Goal: Task Accomplishment & Management: Use online tool/utility

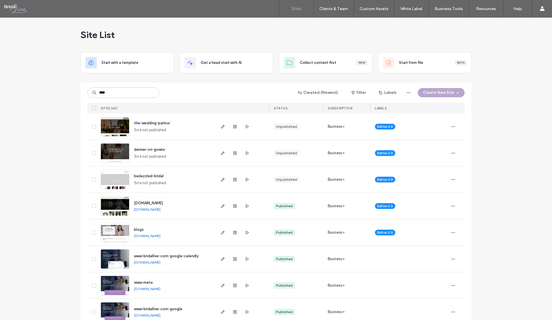
type input "****"
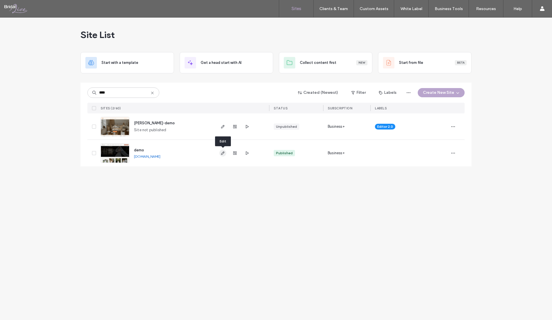
click at [221, 154] on use "button" at bounding box center [222, 152] width 3 height 3
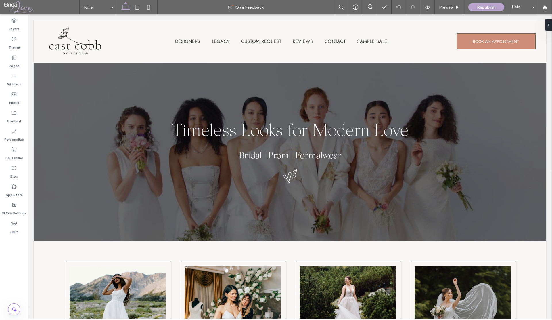
click at [13, 61] on label "Pages" at bounding box center [14, 64] width 11 height 8
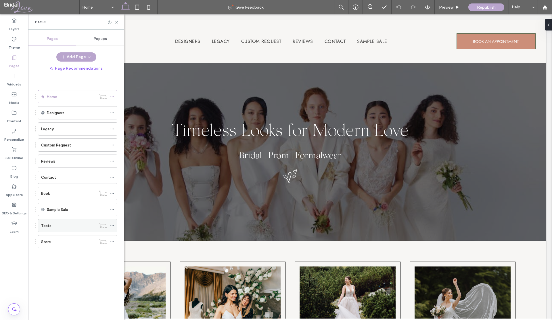
click at [51, 221] on div "Tests" at bounding box center [68, 225] width 55 height 13
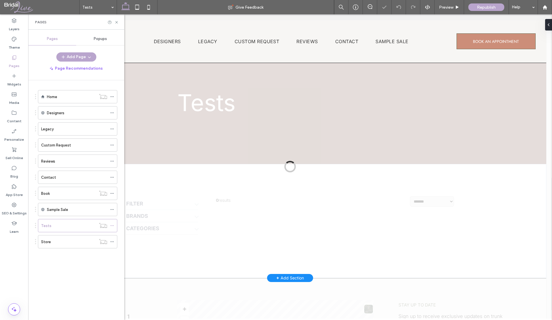
click at [203, 105] on div at bounding box center [290, 166] width 524 height 304
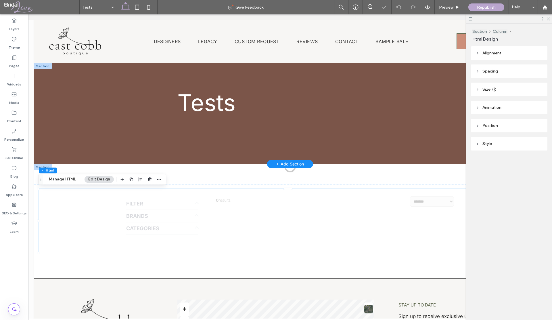
click at [201, 105] on span "Tests" at bounding box center [206, 103] width 58 height 28
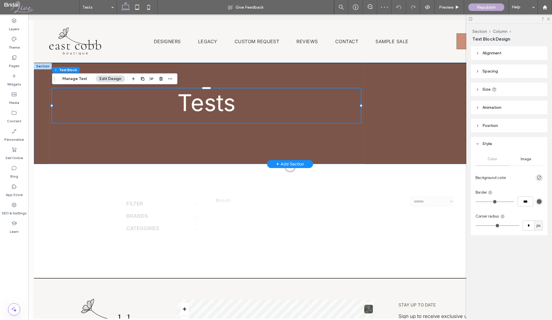
click at [402, 97] on div "Tests" at bounding box center [290, 113] width 512 height 101
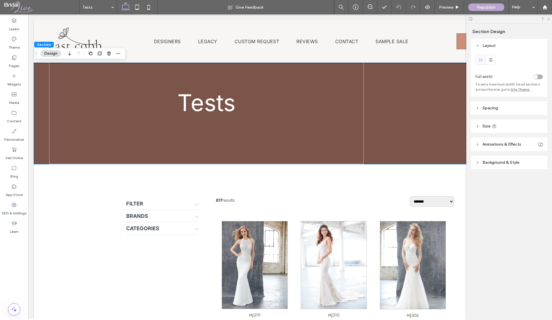
click at [549, 18] on icon at bounding box center [548, 19] width 4 height 4
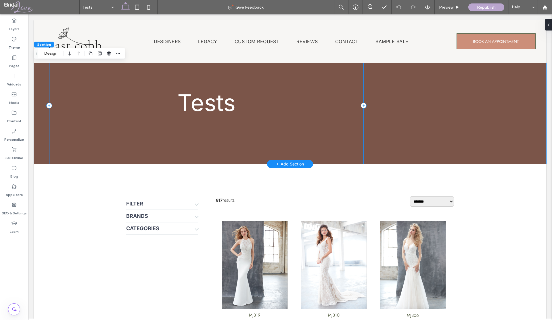
click at [45, 87] on div "Tests" at bounding box center [206, 113] width 345 height 101
click at [51, 53] on button "Design" at bounding box center [51, 53] width 21 height 7
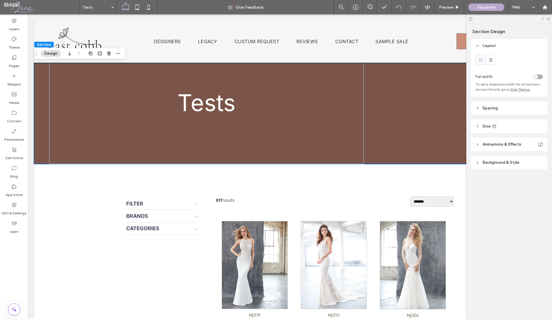
click at [497, 111] on header "Spacing" at bounding box center [509, 108] width 76 height 14
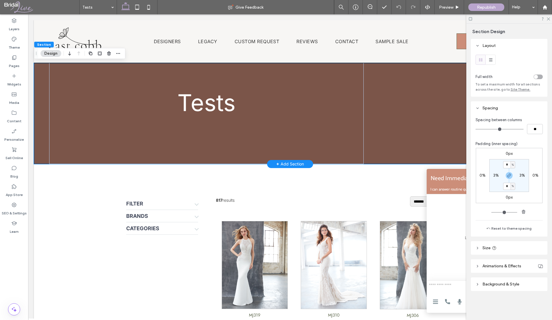
click at [415, 135] on div "Tests" at bounding box center [290, 113] width 512 height 101
click at [373, 125] on div "Tests" at bounding box center [206, 113] width 345 height 101
click at [324, 124] on div "Tests" at bounding box center [206, 105] width 314 height 117
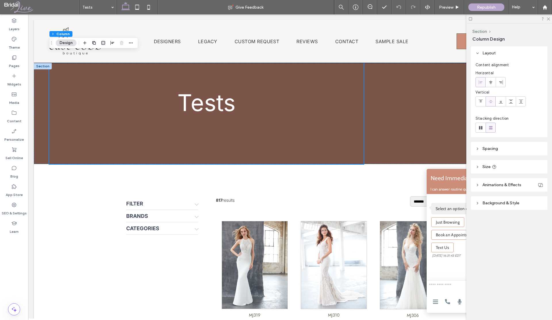
click at [477, 149] on icon at bounding box center [478, 149] width 4 height 4
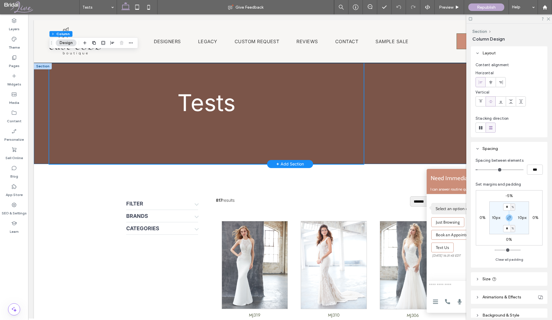
click at [38, 131] on div "Tests" at bounding box center [206, 113] width 345 height 101
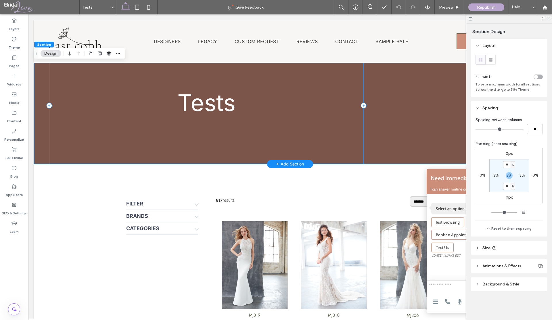
click at [363, 88] on div "Tests" at bounding box center [206, 105] width 314 height 117
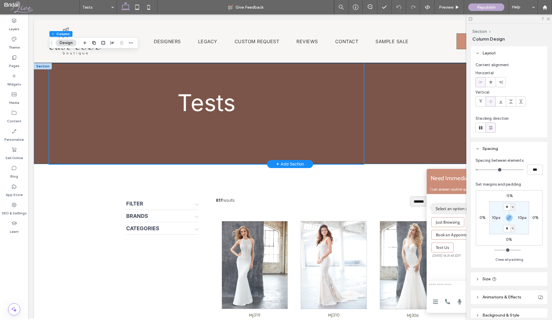
click at [374, 98] on div "Tests" at bounding box center [206, 113] width 345 height 101
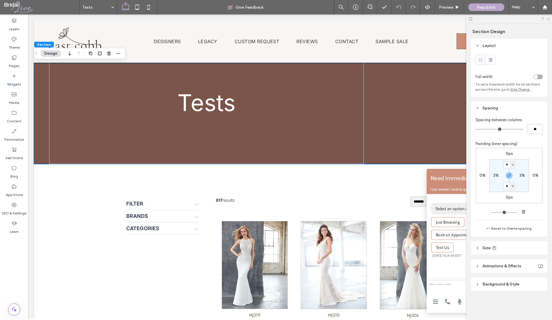
click at [550, 18] on icon at bounding box center [548, 19] width 4 height 4
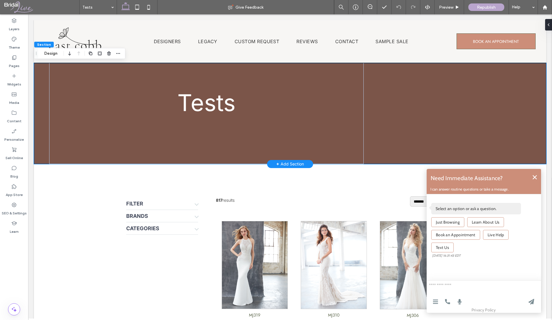
click at [456, 97] on div "Tests" at bounding box center [290, 113] width 512 height 101
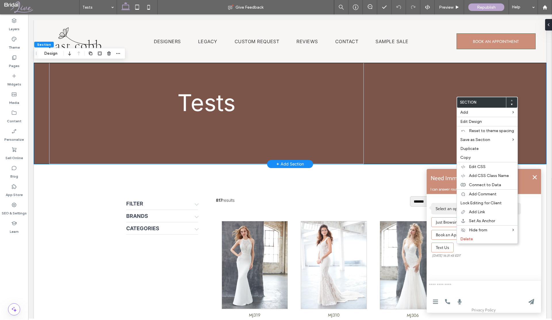
click at [427, 116] on div "Tests" at bounding box center [290, 113] width 512 height 101
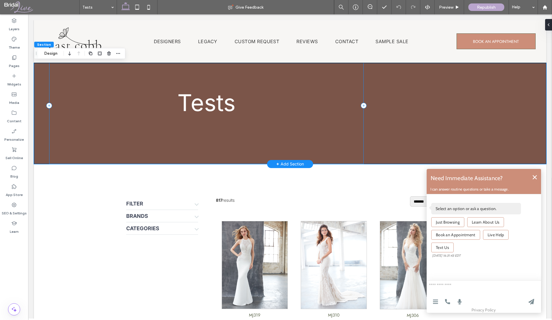
click at [362, 110] on div "Tests" at bounding box center [206, 105] width 314 height 117
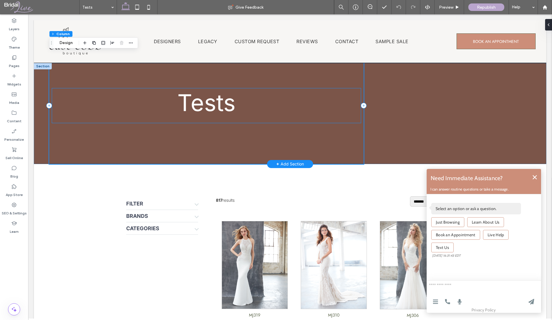
click at [246, 109] on h1 "Tests" at bounding box center [206, 105] width 309 height 35
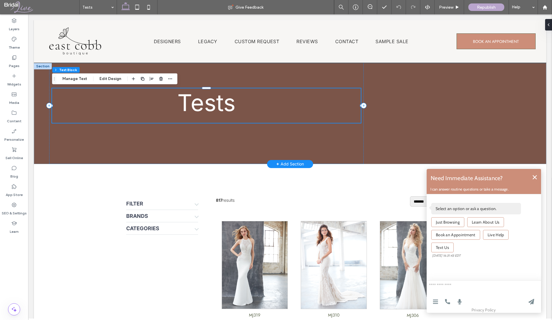
click at [218, 106] on span "Tests" at bounding box center [206, 103] width 58 height 28
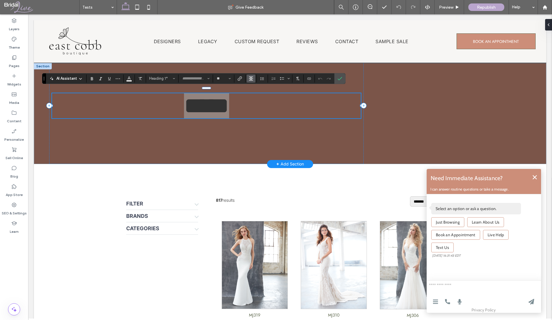
click at [250, 80] on icon "Alignment" at bounding box center [251, 78] width 5 height 5
click at [255, 102] on use "ui.textEditor.alignment.right" at bounding box center [255, 104] width 4 height 4
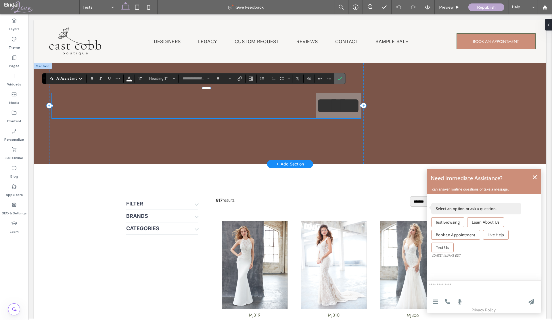
click at [338, 79] on icon "Confirm" at bounding box center [340, 78] width 5 height 5
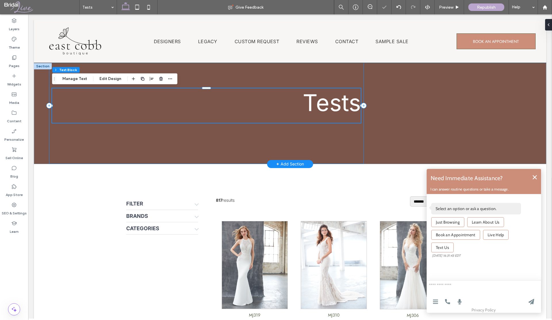
click at [141, 132] on div "Tests" at bounding box center [206, 105] width 314 height 117
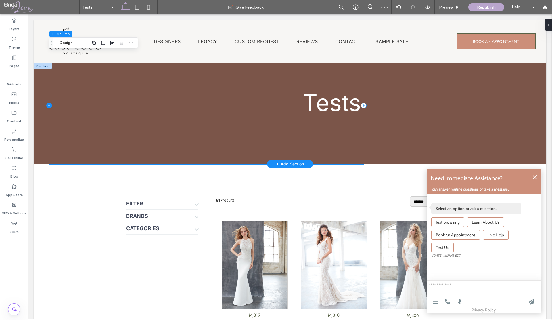
click at [50, 106] on icon at bounding box center [49, 106] width 6 height 6
type input "**"
type input "***"
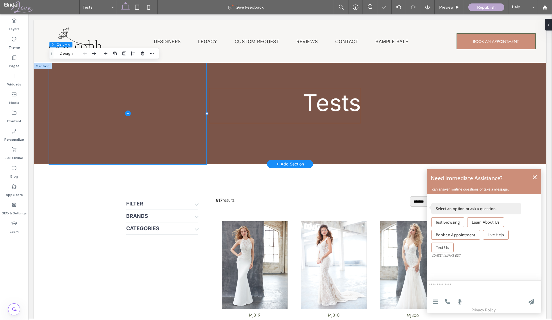
click at [215, 107] on h1 "Tests" at bounding box center [285, 105] width 152 height 35
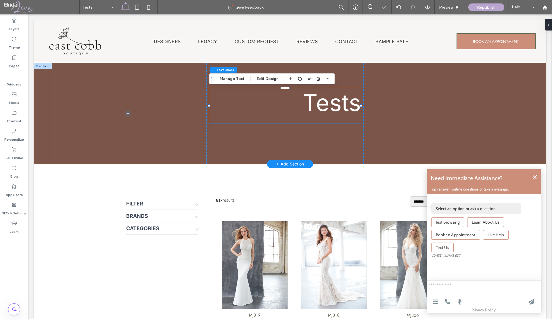
click at [406, 107] on div "Tests" at bounding box center [290, 113] width 512 height 101
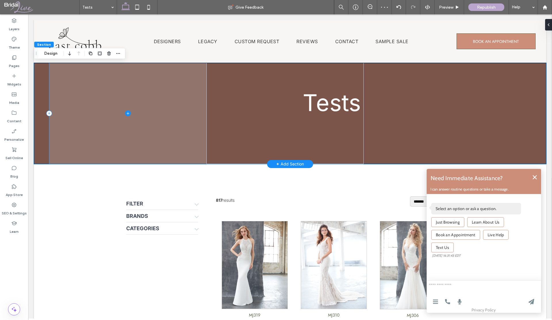
click at [166, 102] on span at bounding box center [127, 113] width 157 height 101
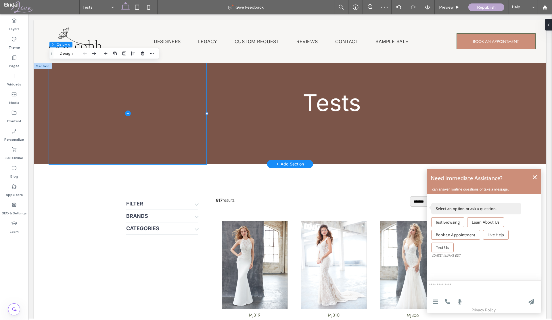
click at [274, 99] on h1 "Tests" at bounding box center [285, 105] width 152 height 35
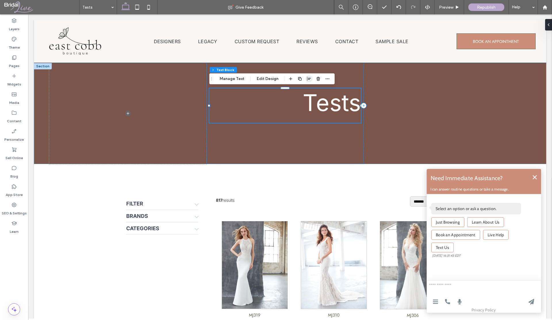
click at [307, 79] on icon "button" at bounding box center [309, 78] width 5 height 5
click at [302, 91] on icon "center" at bounding box center [303, 90] width 5 height 5
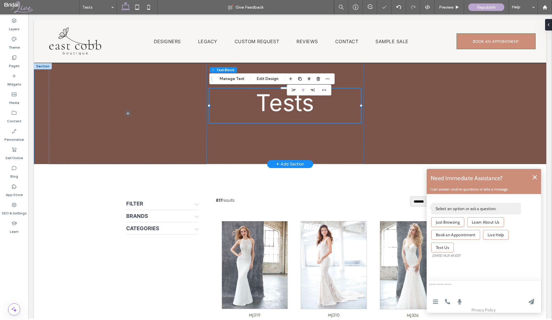
click at [406, 114] on div "Tests" at bounding box center [290, 113] width 512 height 101
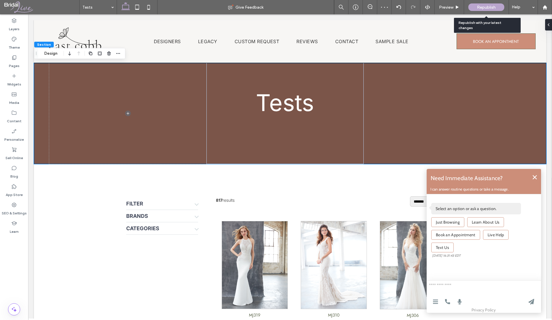
click at [480, 7] on span "Republish" at bounding box center [486, 7] width 19 height 5
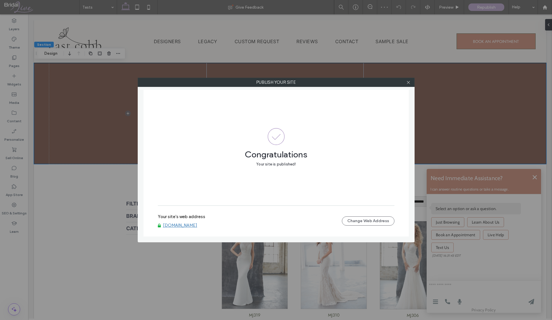
click at [412, 85] on div at bounding box center [408, 82] width 9 height 9
drag, startPoint x: 410, startPoint y: 85, endPoint x: 399, endPoint y: 85, distance: 10.1
click at [410, 85] on span at bounding box center [408, 82] width 4 height 9
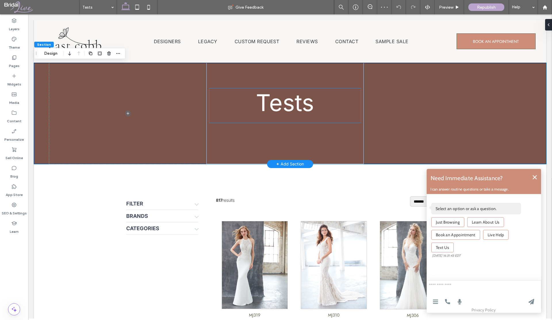
click at [283, 100] on span "Tests" at bounding box center [285, 103] width 58 height 28
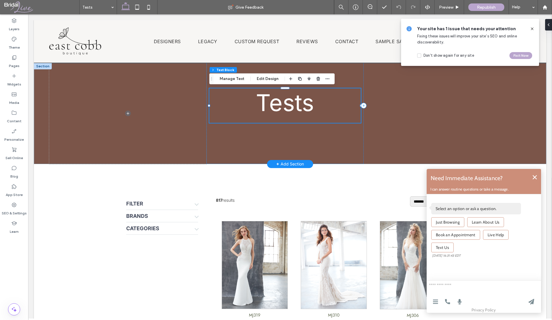
click at [283, 100] on span "Tests" at bounding box center [285, 103] width 58 height 28
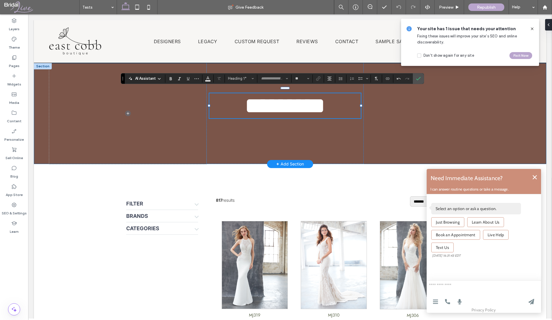
click at [414, 101] on div "*********" at bounding box center [290, 113] width 512 height 101
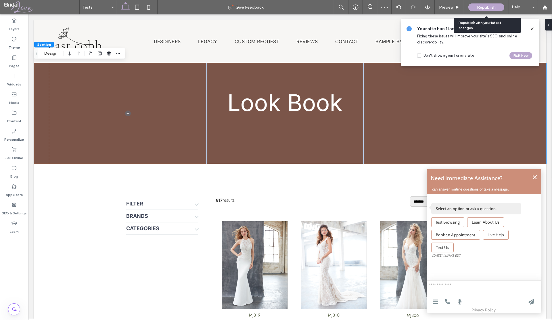
click at [483, 7] on span "Republish" at bounding box center [486, 7] width 19 height 5
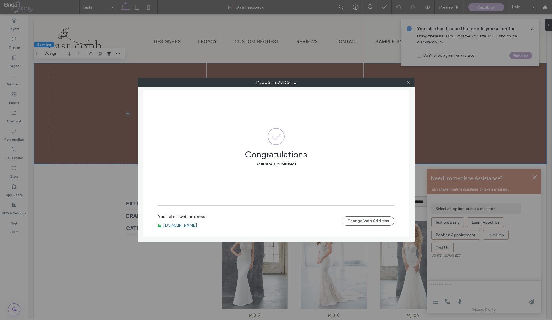
click at [408, 82] on use at bounding box center [408, 82] width 3 height 3
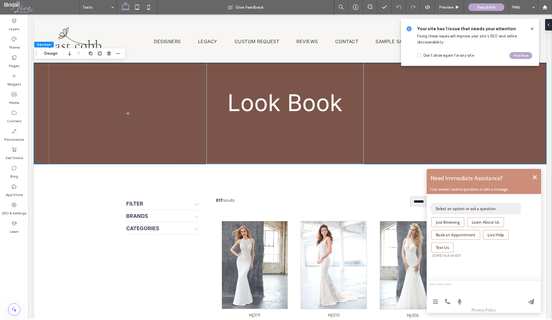
click at [533, 28] on icon at bounding box center [532, 28] width 5 height 5
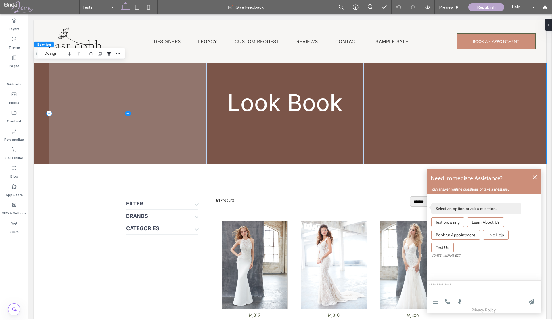
drag, startPoint x: 84, startPoint y: 123, endPoint x: 78, endPoint y: 123, distance: 6.0
click at [82, 123] on span at bounding box center [127, 113] width 157 height 101
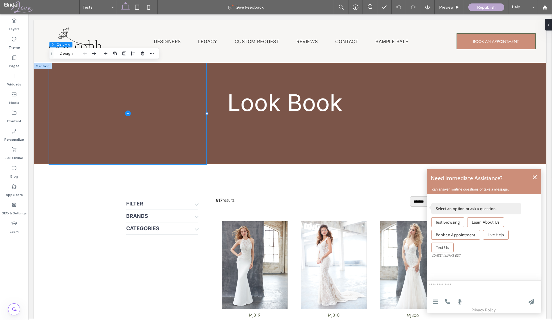
click at [536, 177] on icon at bounding box center [535, 177] width 4 height 4
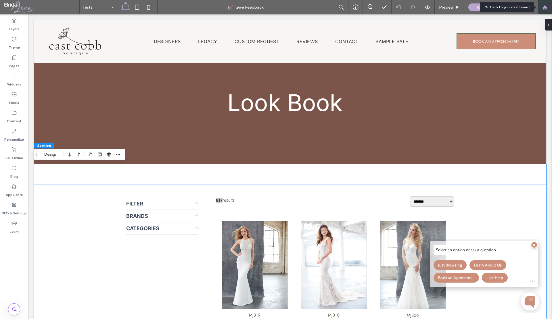
click at [549, 8] on div at bounding box center [545, 7] width 14 height 5
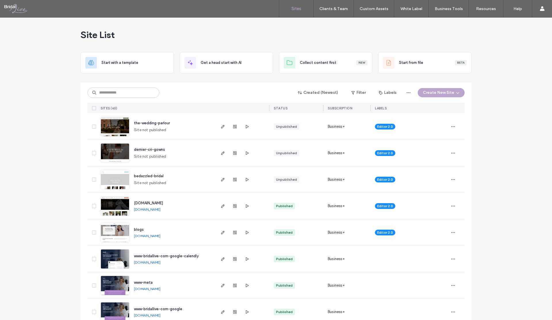
type input "*"
type input "****"
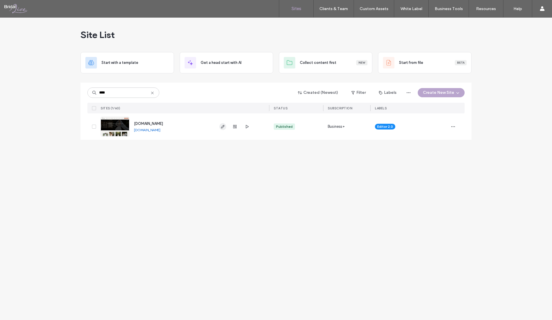
click at [222, 127] on use "button" at bounding box center [222, 126] width 3 height 3
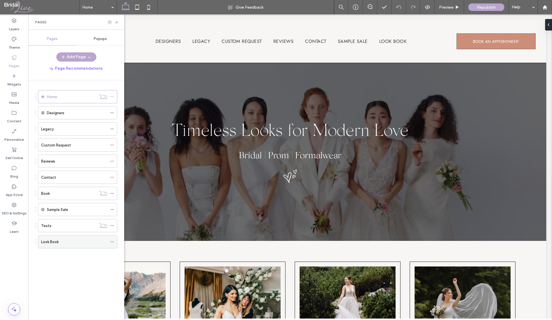
click at [58, 238] on div "Look Book" at bounding box center [74, 241] width 66 height 13
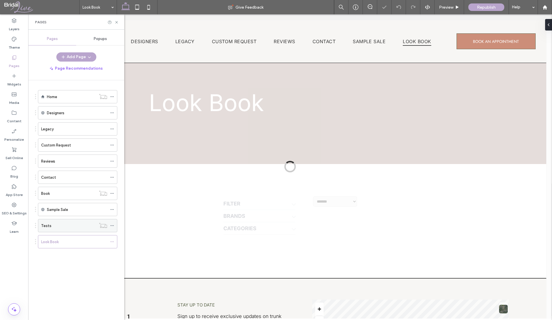
click at [81, 226] on div "Tests" at bounding box center [68, 226] width 55 height 6
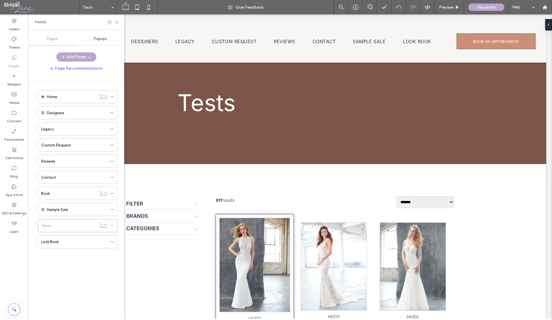
click at [238, 220] on div "MJ319 Ivory Adding a description $ 1500" at bounding box center [254, 278] width 79 height 129
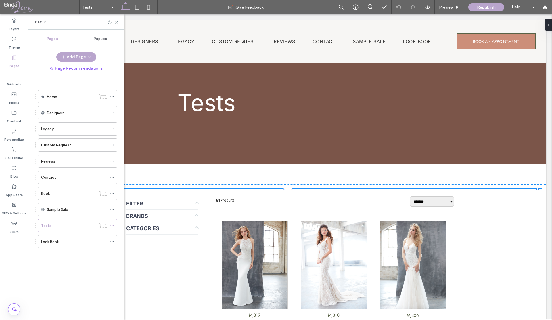
click at [219, 222] on div "MJ319 Ivory Adding a description $ 1500" at bounding box center [255, 277] width 72 height 118
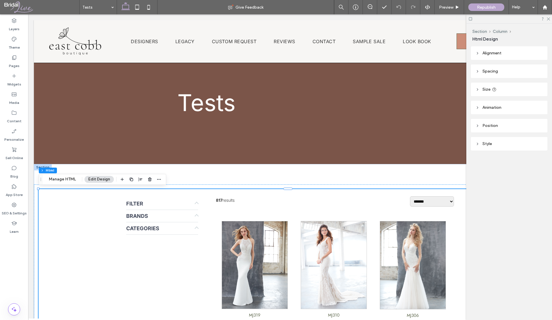
click at [177, 203] on div "Filter" at bounding box center [162, 204] width 72 height 12
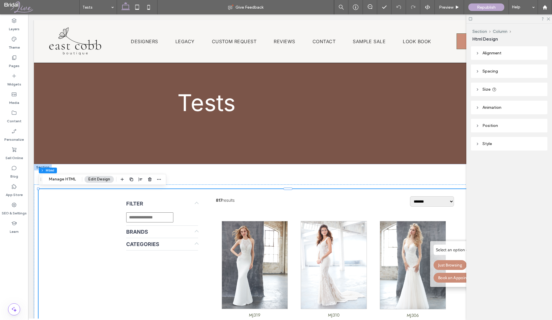
click at [188, 229] on div "Brands" at bounding box center [162, 232] width 72 height 12
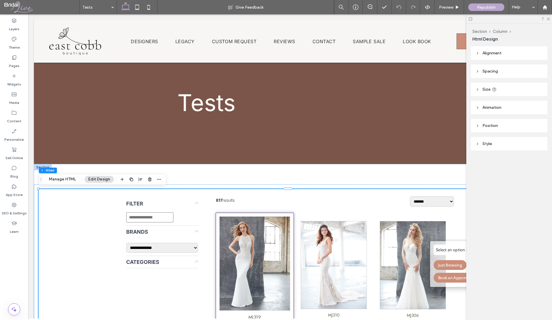
click at [256, 224] on img at bounding box center [254, 263] width 71 height 94
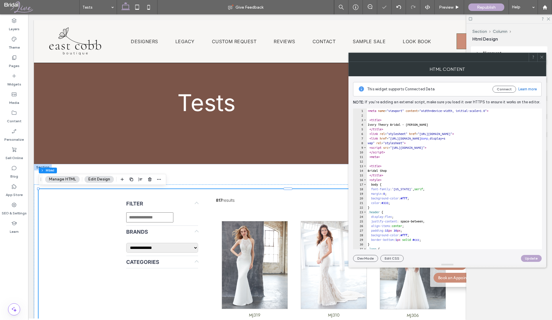
click at [542, 58] on icon at bounding box center [542, 57] width 4 height 4
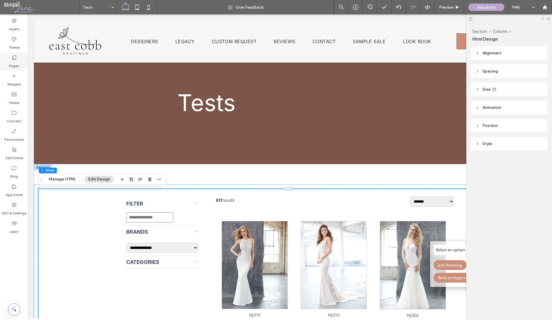
click at [18, 59] on div "Pages" at bounding box center [14, 61] width 28 height 18
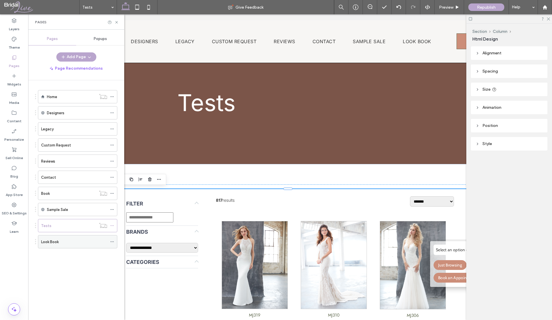
click at [70, 238] on div "Look Book" at bounding box center [74, 241] width 66 height 13
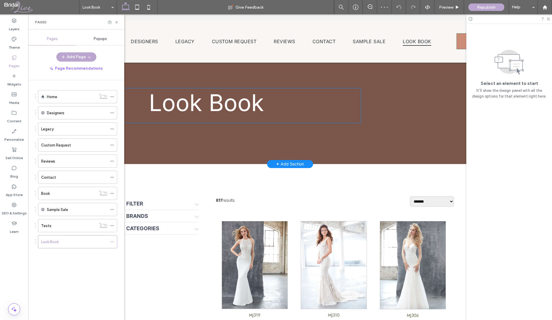
click at [209, 105] on span "Look Book" at bounding box center [206, 103] width 115 height 28
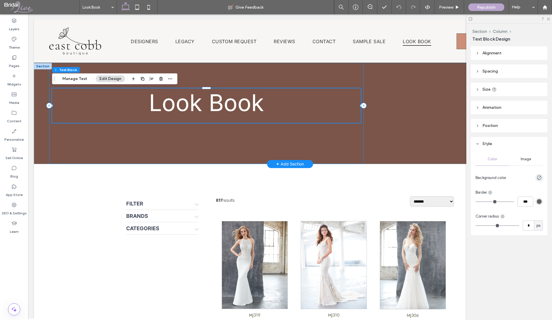
click at [48, 107] on icon at bounding box center [49, 106] width 6 height 6
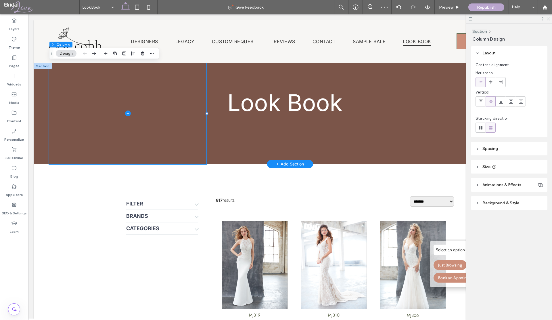
click at [548, 19] on icon at bounding box center [548, 19] width 4 height 4
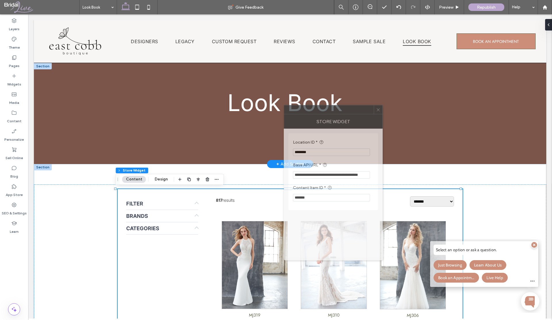
drag, startPoint x: 475, startPoint y: 87, endPoint x: 293, endPoint y: 113, distance: 183.9
click at [293, 113] on div at bounding box center [329, 109] width 90 height 9
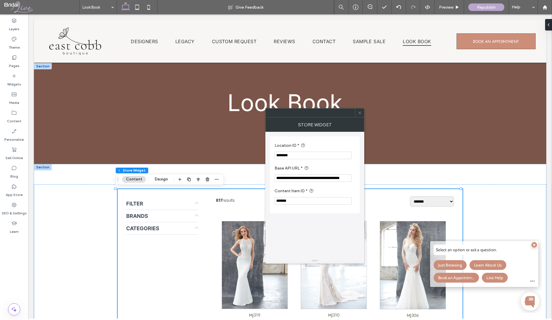
click at [360, 113] on icon at bounding box center [360, 113] width 4 height 4
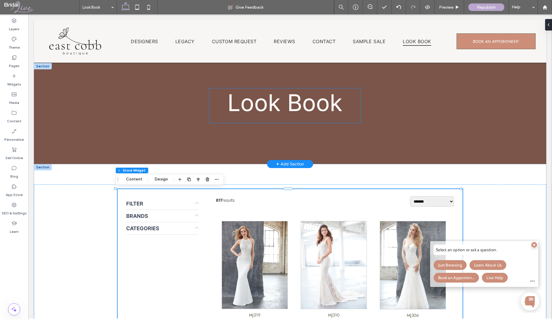
click at [288, 99] on span "Look Book" at bounding box center [284, 103] width 115 height 28
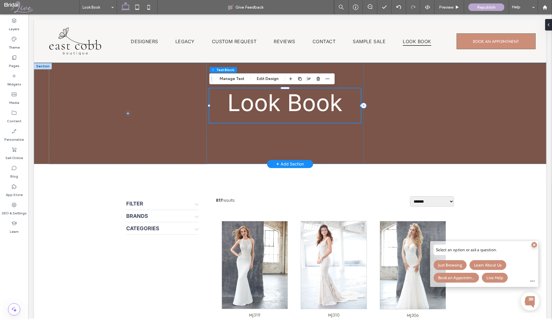
click at [288, 99] on div "Look Book" at bounding box center [285, 105] width 152 height 35
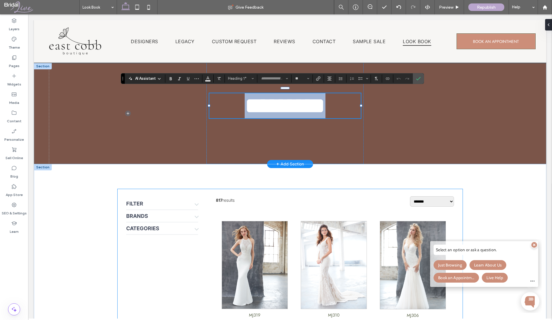
click at [195, 202] on div at bounding box center [197, 204] width 4 height 4
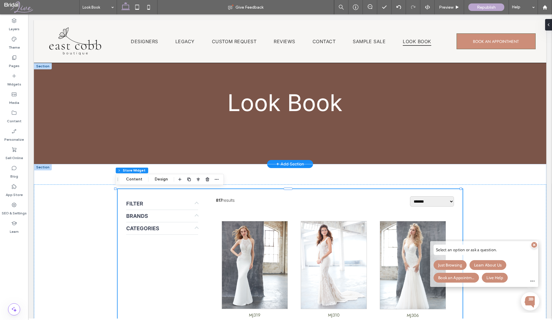
click at [149, 216] on div "Brands" at bounding box center [162, 216] width 72 height 12
click at [195, 217] on div at bounding box center [197, 216] width 4 height 4
click at [10, 45] on label "Theme" at bounding box center [14, 46] width 11 height 8
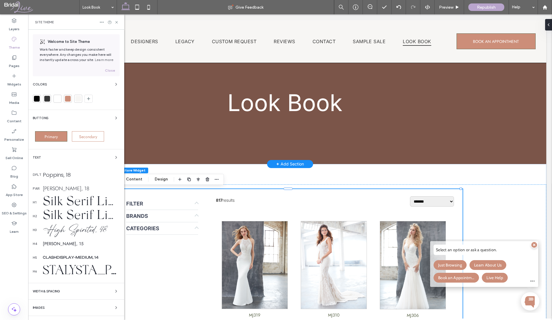
click at [47, 85] on div "Colors" at bounding box center [76, 84] width 87 height 7
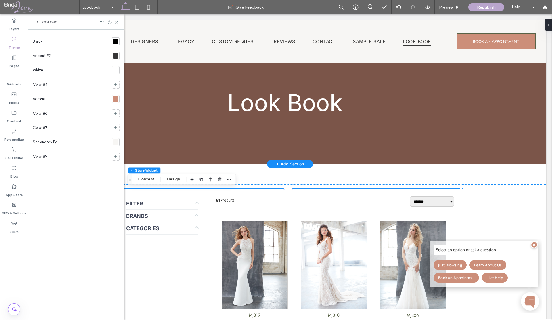
click at [116, 100] on div at bounding box center [116, 99] width 6 height 6
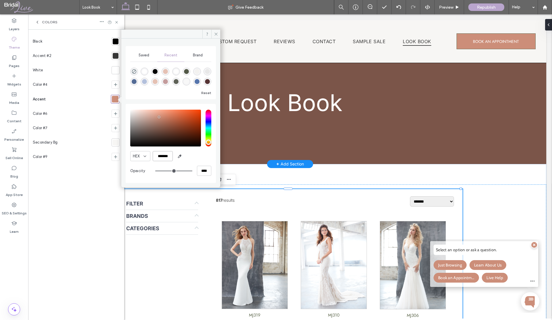
drag, startPoint x: 171, startPoint y: 157, endPoint x: 152, endPoint y: 156, distance: 19.6
click at [152, 156] on div "HEX *******" at bounding box center [170, 156] width 81 height 10
click at [144, 82] on div "rgba(179, 192, 220, 1)" at bounding box center [144, 81] width 5 height 5
type input "*******"
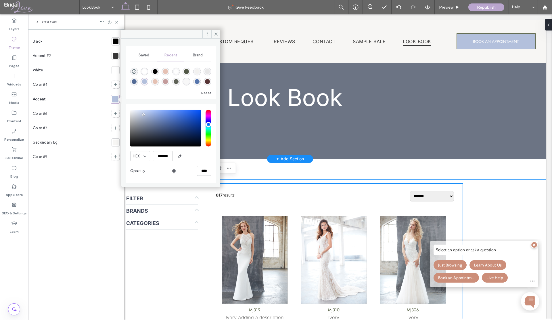
scroll to position [16, 0]
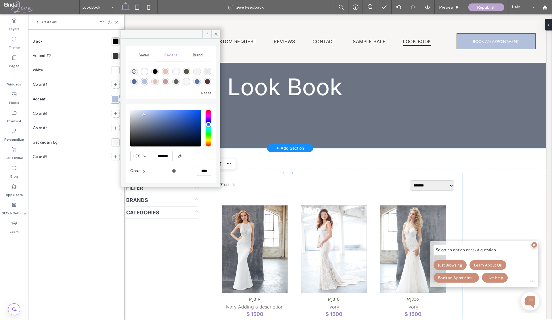
click at [37, 23] on use at bounding box center [37, 22] width 1 height 2
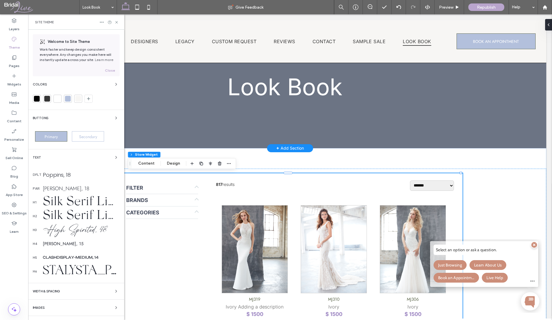
click at [59, 201] on div "Silk Serif Light, 65" at bounding box center [81, 202] width 77 height 20
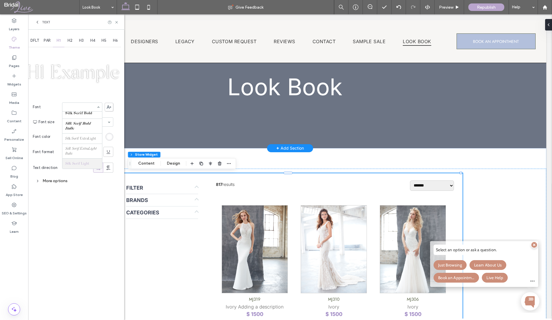
scroll to position [916, 0]
click at [107, 109] on span at bounding box center [109, 107] width 9 height 9
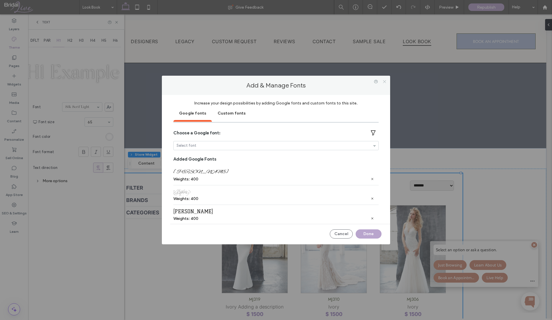
click at [384, 81] on use at bounding box center [384, 81] width 3 height 3
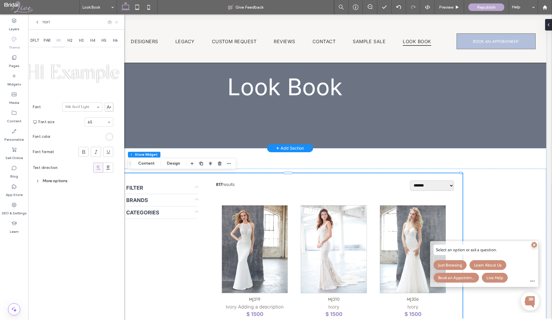
click at [116, 21] on icon at bounding box center [116, 22] width 4 height 4
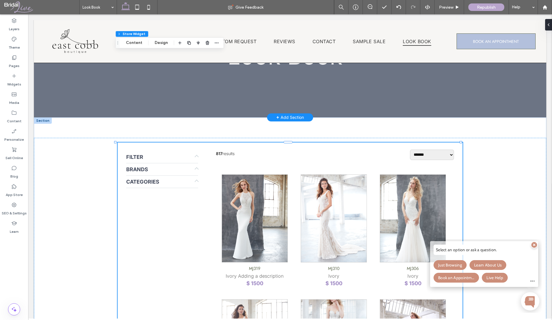
scroll to position [0, 0]
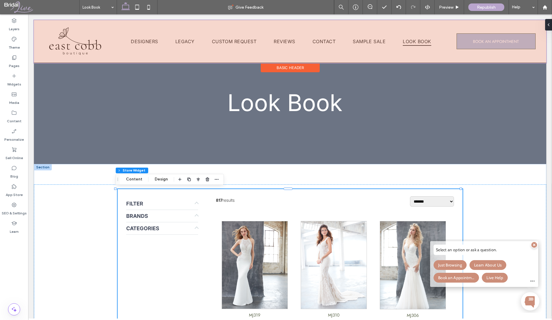
click at [83, 43] on div at bounding box center [290, 41] width 512 height 43
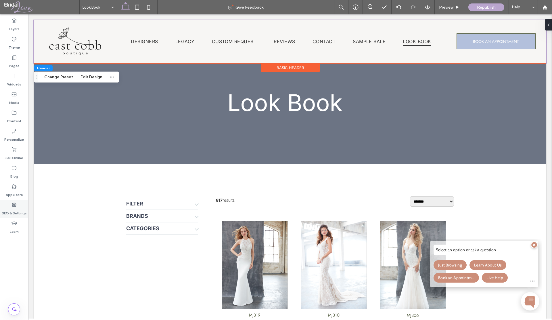
click at [15, 207] on icon at bounding box center [14, 205] width 6 height 6
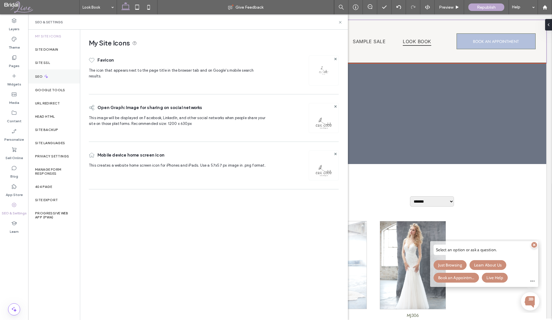
click at [48, 76] on icon at bounding box center [46, 76] width 5 height 5
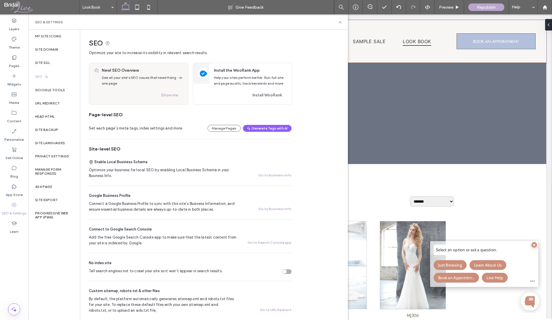
click at [270, 132] on div "Set each page’s meta tags, index settings and more. Manage Pages Generate Tags …" at bounding box center [190, 128] width 203 height 21
click at [257, 128] on button "Generate Tags with AI" at bounding box center [267, 128] width 49 height 7
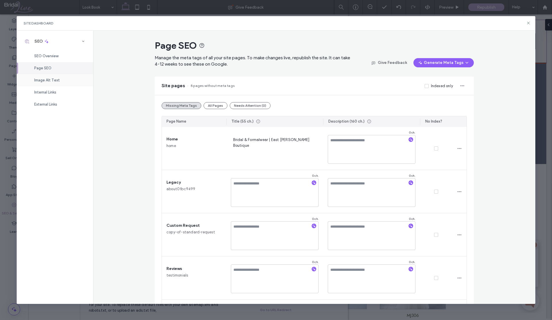
drag, startPoint x: 50, startPoint y: 75, endPoint x: 51, endPoint y: 79, distance: 4.3
click at [50, 75] on div "Image Alt Text" at bounding box center [55, 80] width 76 height 12
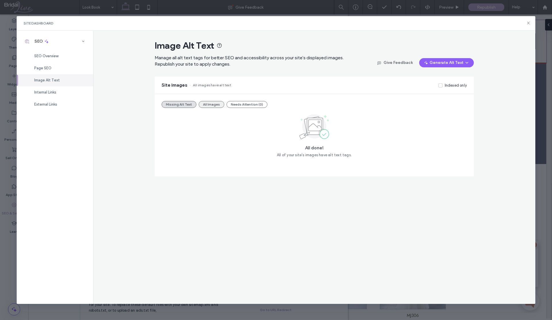
click at [210, 103] on button "All Images" at bounding box center [212, 104] width 26 height 7
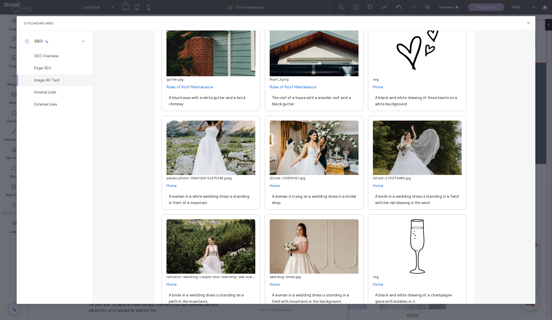
scroll to position [111, 0]
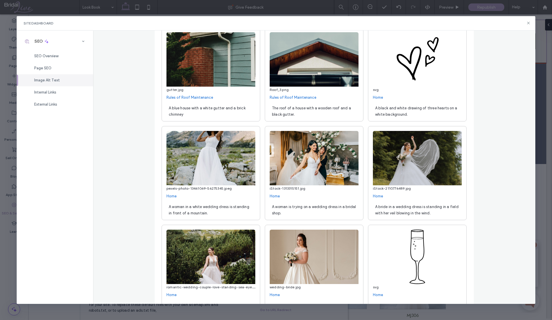
scroll to position [89, 0]
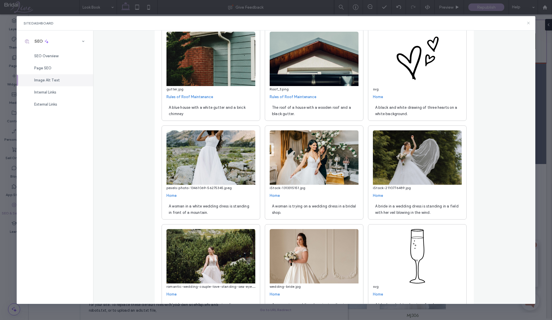
click at [528, 22] on use at bounding box center [528, 23] width 3 height 3
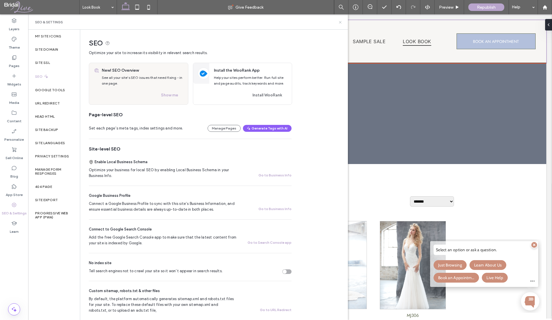
click at [338, 22] on icon at bounding box center [340, 22] width 4 height 4
